Goal: Task Accomplishment & Management: Complete application form

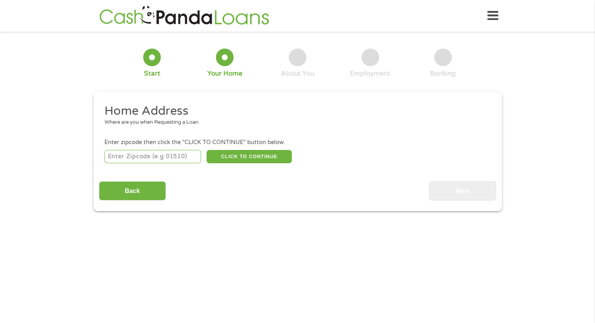
click at [177, 156] on input "number" at bounding box center [152, 156] width 97 height 13
type input "5"
type input "85202"
click at [271, 160] on button "CLICK TO CONTINUE" at bounding box center [249, 156] width 85 height 13
type input "85202"
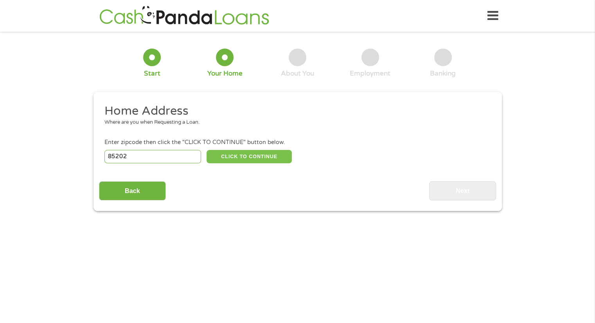
type input "Mesa"
select select "[US_STATE]"
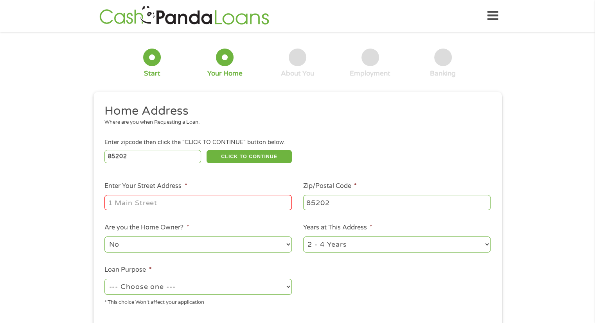
click at [187, 199] on input "Enter Your Street Address *" at bounding box center [197, 202] width 187 height 15
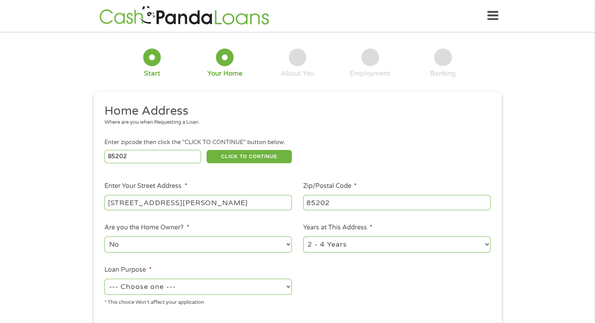
type input "[STREET_ADDRESS][PERSON_NAME]"
select select "60months"
click at [190, 295] on select "--- Choose one --- Pay Bills Debt Consolidation Home Improvement Major Purchase…" at bounding box center [197, 287] width 187 height 16
select select "paybills"
click at [104, 279] on select "--- Choose one --- Pay Bills Debt Consolidation Home Improvement Major Purchase…" at bounding box center [197, 287] width 187 height 16
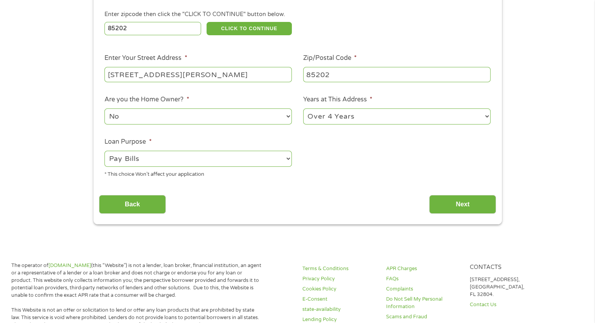
scroll to position [173, 0]
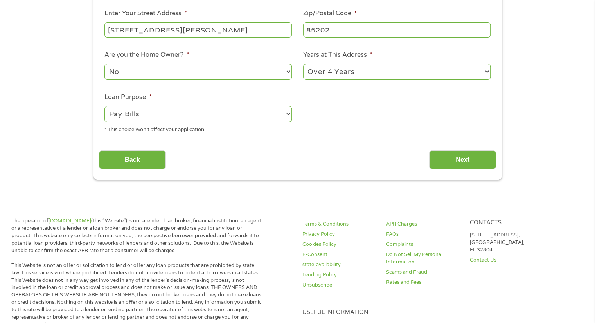
click at [45, 56] on div "1 Start 2 Your Home 3 About You 4 Employment 5 Banking 6 This field is hidden w…" at bounding box center [297, 22] width 595 height 315
click at [467, 152] on input "Next" at bounding box center [462, 159] width 67 height 19
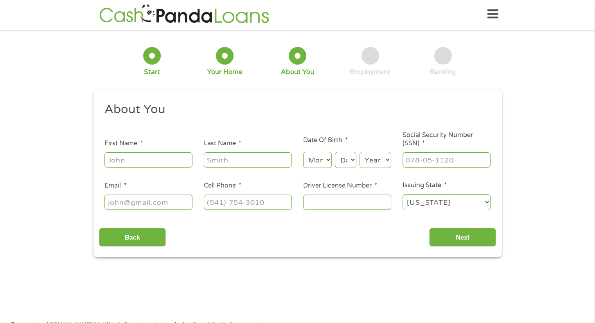
scroll to position [0, 0]
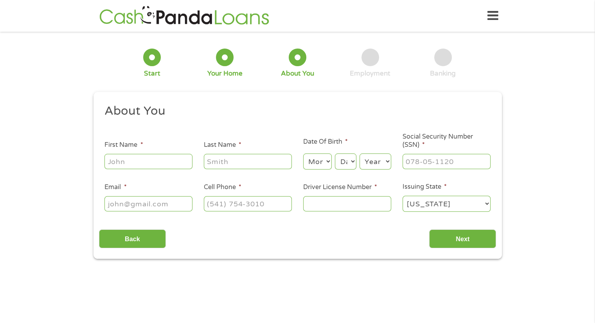
click at [166, 160] on input "First Name *" at bounding box center [148, 161] width 88 height 15
type input "[PERSON_NAME]"
select select "5"
select select "19"
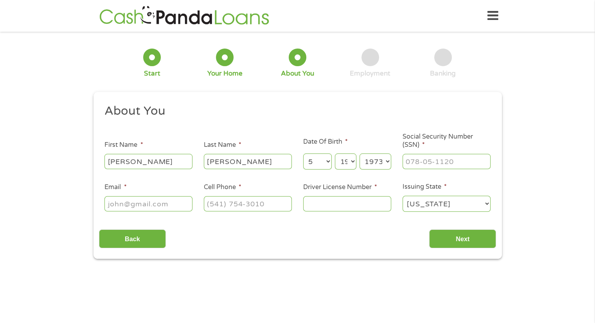
select select "1974"
type input "526-47-5816"
type input "[EMAIL_ADDRESS][DOMAIN_NAME]"
type input "[PHONE_NUMBER]"
type input "d01139721"
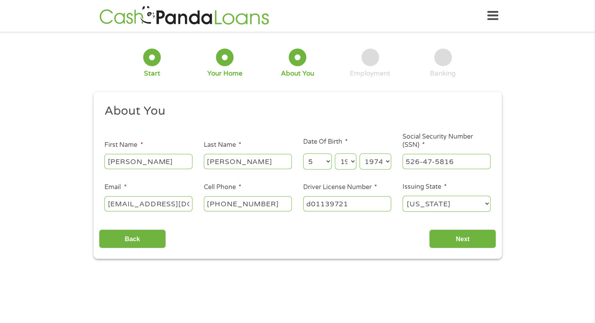
click at [429, 229] on input "Next" at bounding box center [462, 238] width 67 height 19
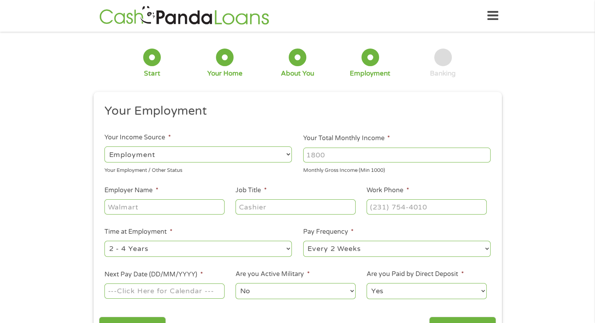
scroll to position [161, 43]
click at [330, 156] on input "Your Total Monthly Income *" at bounding box center [396, 155] width 187 height 15
type input "5000"
type input "salt river project"
type input "accounting technician"
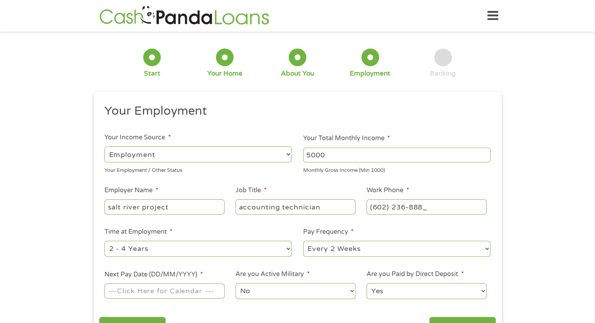
type input "[PHONE_NUMBER]"
select select "60months"
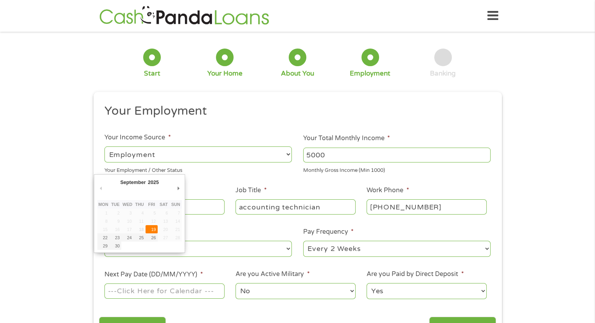
type input "[DATE]"
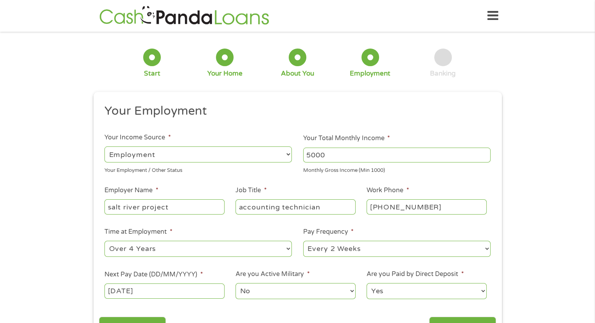
click at [264, 291] on select "No Yes" at bounding box center [296, 291] width 120 height 16
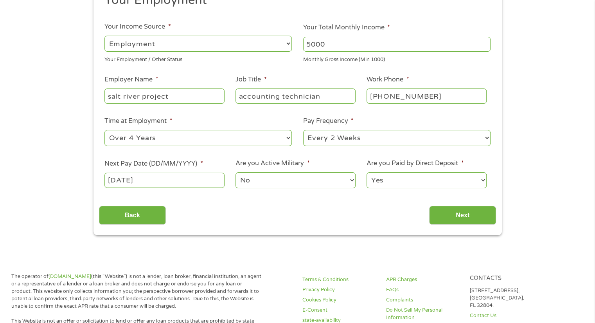
scroll to position [113, 0]
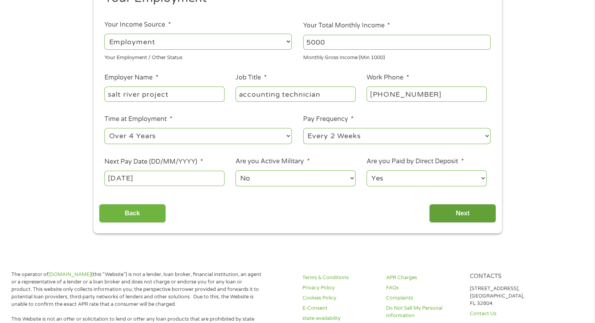
click at [471, 205] on input "Next" at bounding box center [462, 213] width 67 height 19
click at [476, 213] on input "Next" at bounding box center [462, 213] width 67 height 19
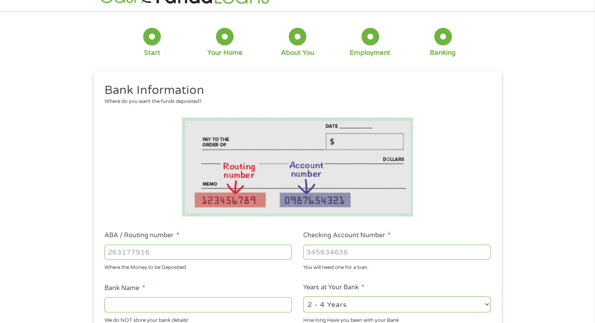
scroll to position [0, 0]
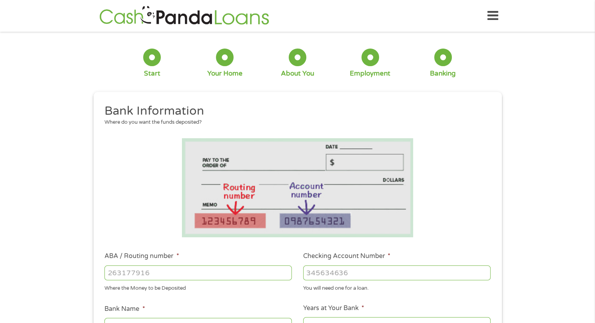
click at [177, 277] on input "ABA / Routing number *" at bounding box center [197, 272] width 187 height 15
type input "103100195"
type input "CENTRAL NATIONAL BANK TRUST"
type input "103100195"
type input "248105052299"
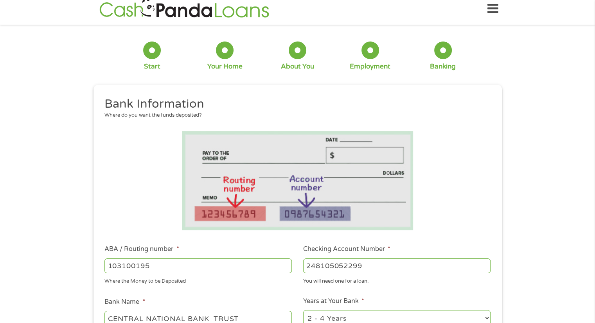
scroll to position [10, 0]
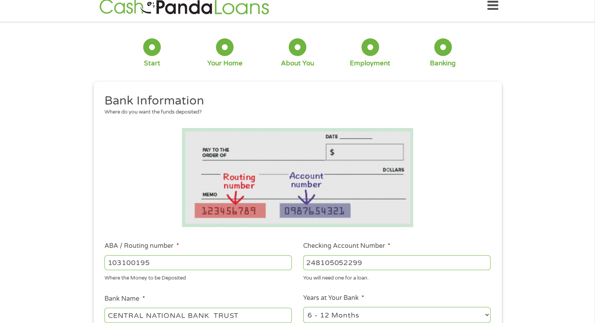
select select "48months"
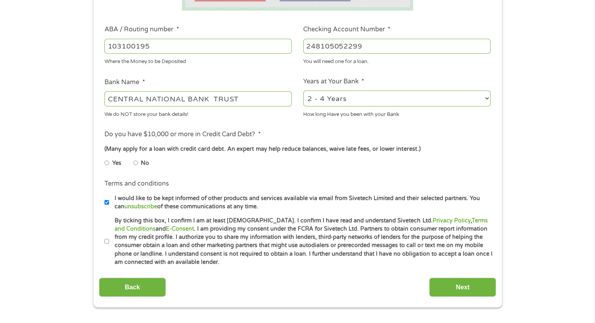
scroll to position [228, 0]
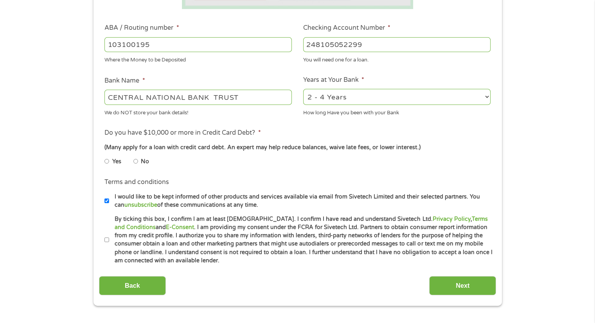
click at [137, 163] on input "No" at bounding box center [135, 161] width 5 height 13
radio input "true"
click at [107, 162] on input "Yes" at bounding box center [106, 161] width 5 height 13
radio input "true"
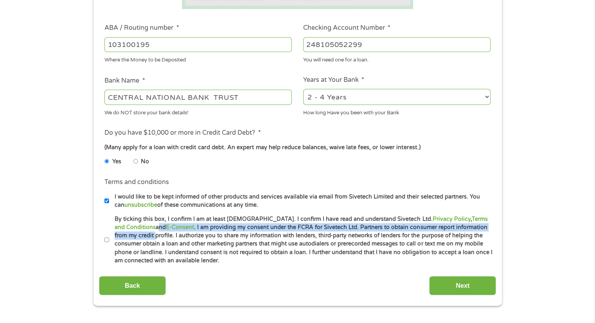
click at [111, 231] on label "By ticking this box, I confirm I am at least [DEMOGRAPHIC_DATA]. I confirm I ha…" at bounding box center [301, 240] width 384 height 50
click at [108, 240] on input "By ticking this box, I confirm I am at least [DEMOGRAPHIC_DATA]. I confirm I ha…" at bounding box center [106, 240] width 5 height 13
checkbox input "true"
click at [445, 292] on input "Next" at bounding box center [462, 285] width 67 height 19
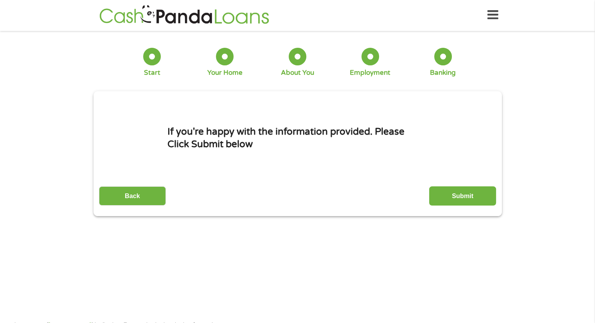
scroll to position [0, 0]
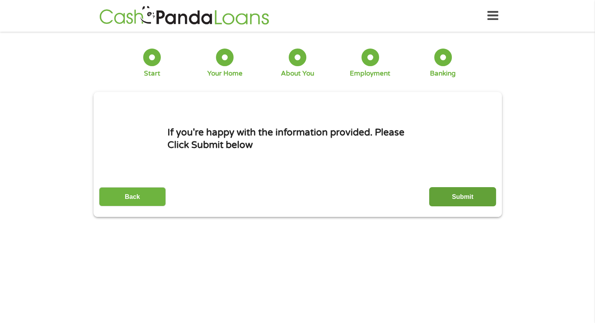
click at [467, 194] on input "Submit" at bounding box center [462, 196] width 67 height 19
